Goal: Navigation & Orientation: Understand site structure

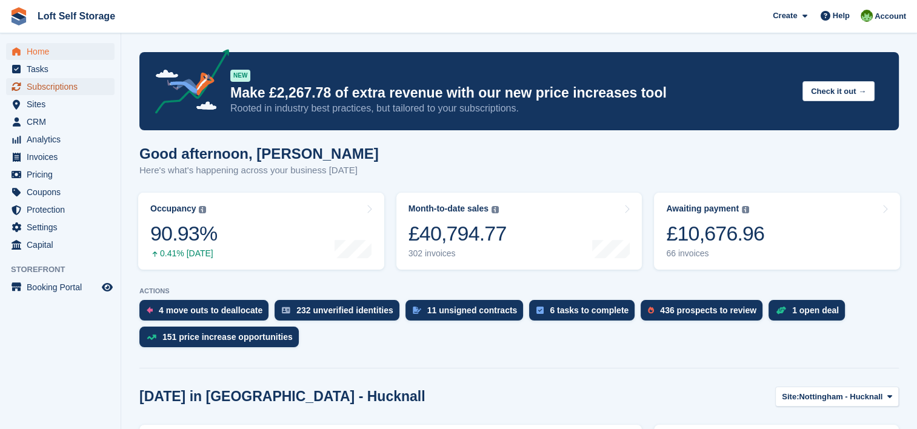
click at [54, 87] on span "Subscriptions" at bounding box center [63, 86] width 73 height 17
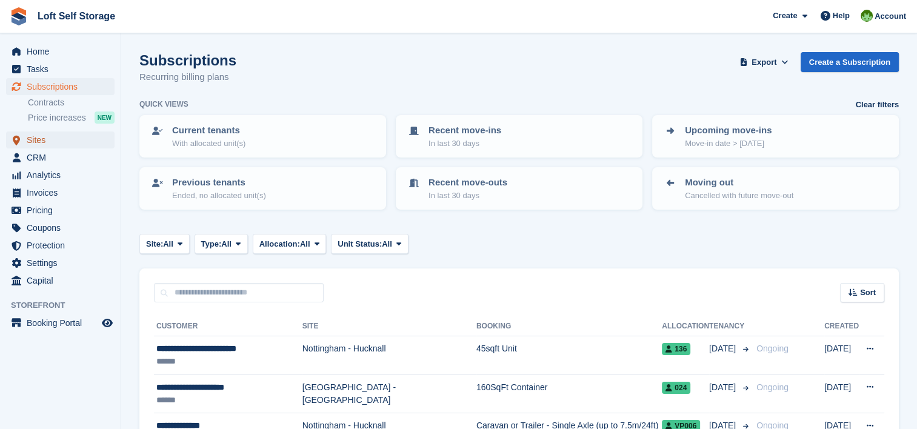
click at [36, 133] on span "Sites" at bounding box center [63, 140] width 73 height 17
